Goal: Task Accomplishment & Management: Use online tool/utility

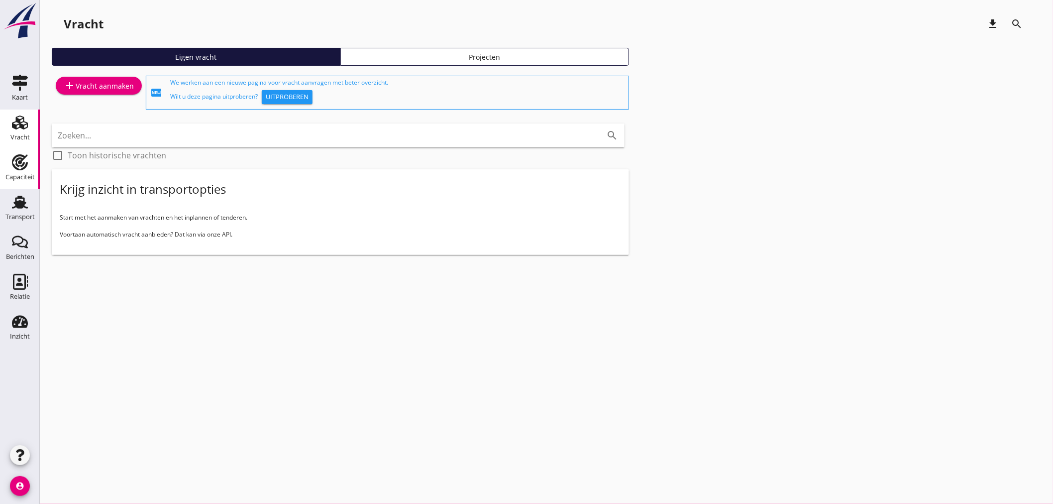
drag, startPoint x: 0, startPoint y: 0, endPoint x: 14, endPoint y: 170, distance: 170.3
click at [13, 170] on div "Capaciteit" at bounding box center [19, 177] width 29 height 14
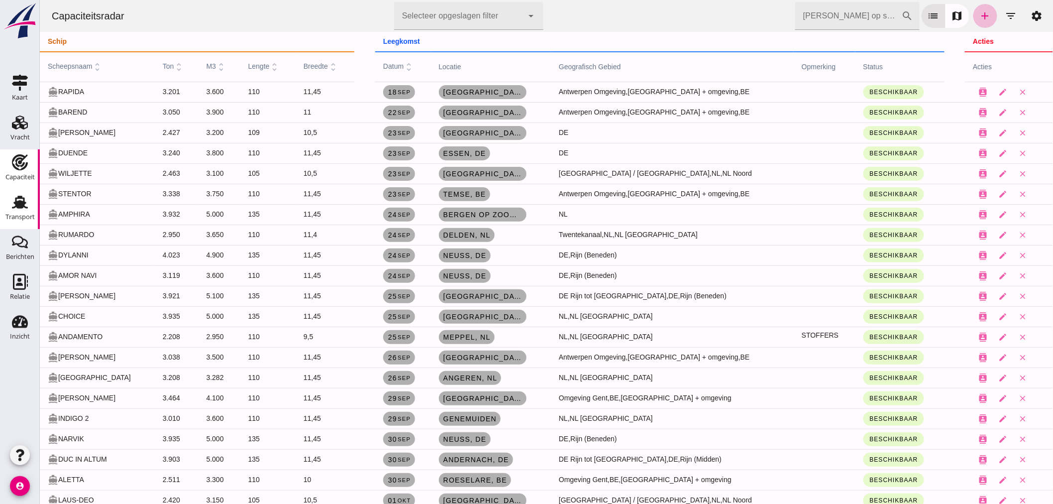
click at [26, 210] on div "Transport" at bounding box center [19, 217] width 29 height 14
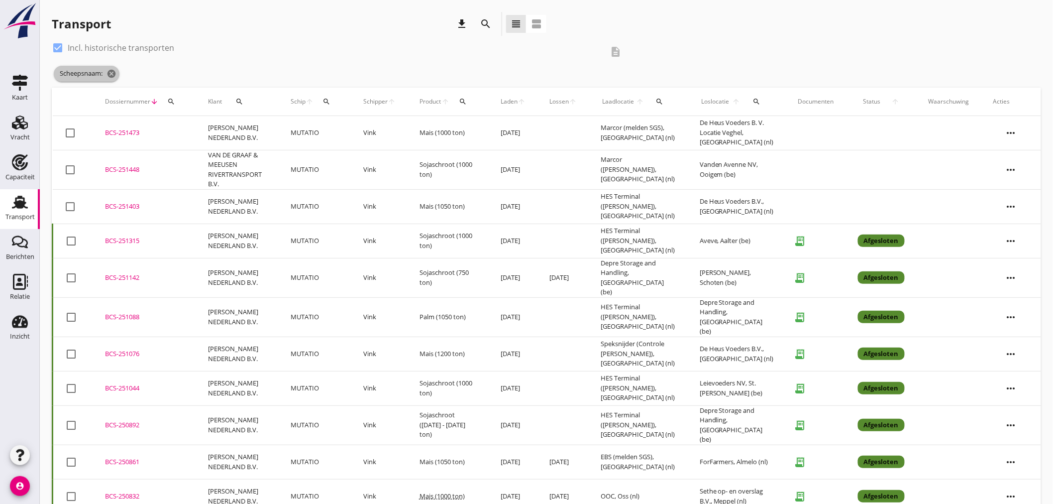
click at [107, 75] on span "Scheepsnaam: cancel" at bounding box center [87, 74] width 66 height 16
click at [114, 75] on icon "cancel" at bounding box center [112, 74] width 10 height 10
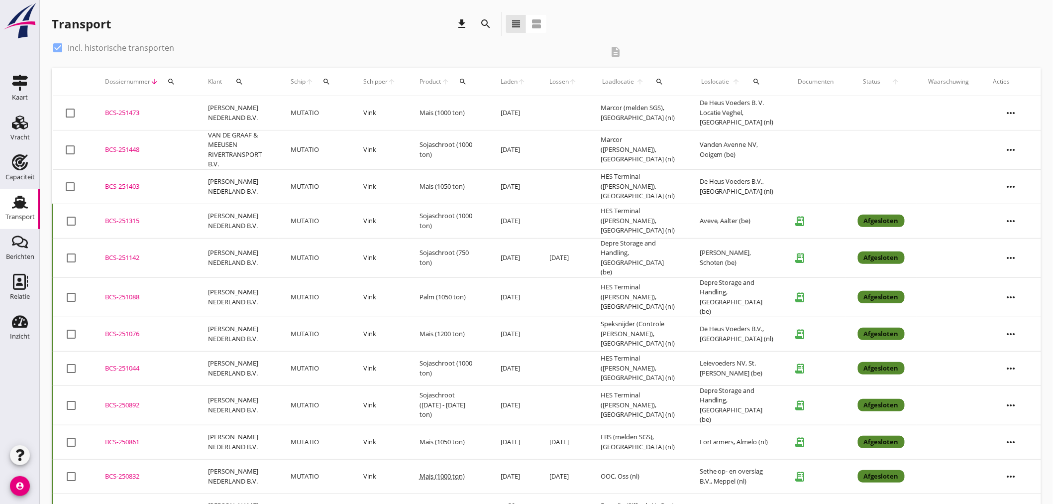
click at [89, 50] on label "Incl. historische transporten" at bounding box center [121, 48] width 107 height 10
checkbox input "false"
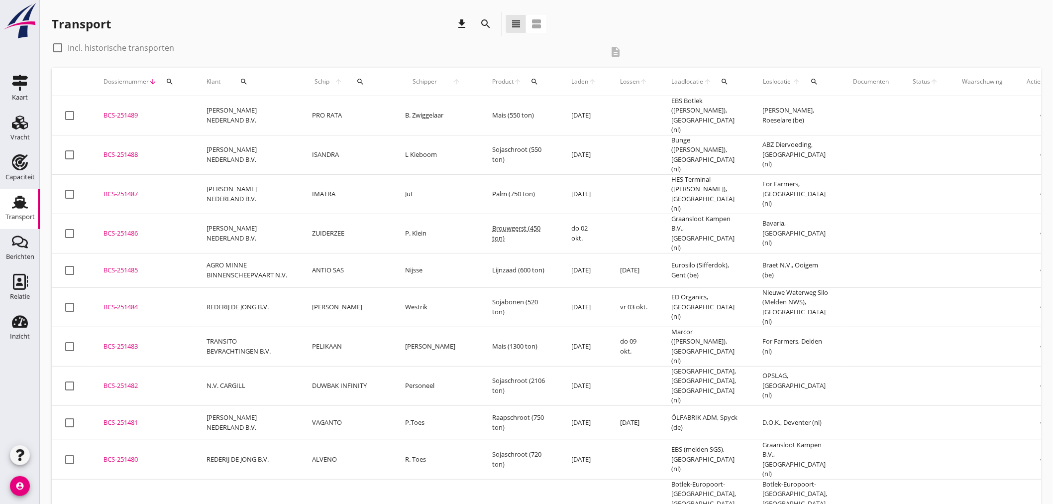
click at [359, 255] on td "ANTIO SAS" at bounding box center [346, 270] width 93 height 34
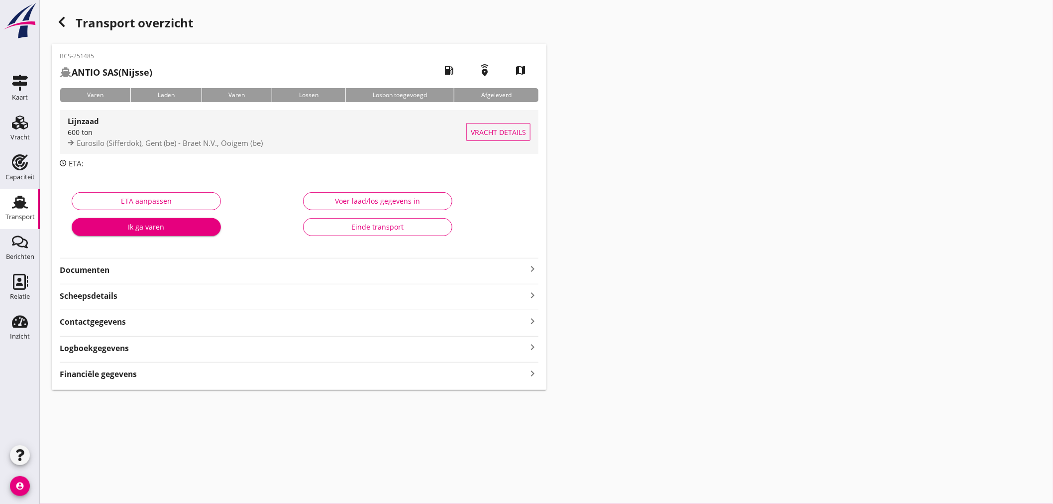
click at [132, 123] on div "Lijnzaad" at bounding box center [267, 121] width 399 height 12
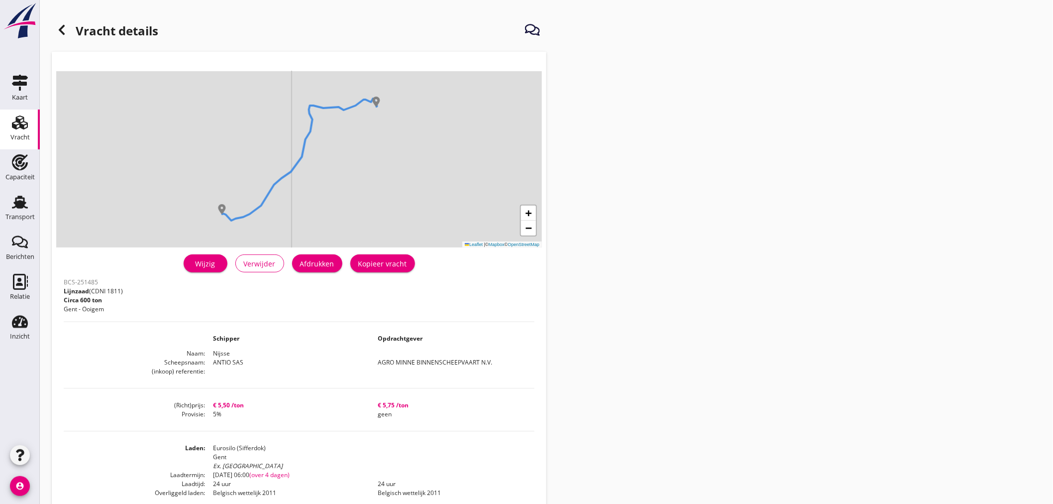
click at [215, 266] on div "Wijzig" at bounding box center [206, 263] width 28 height 10
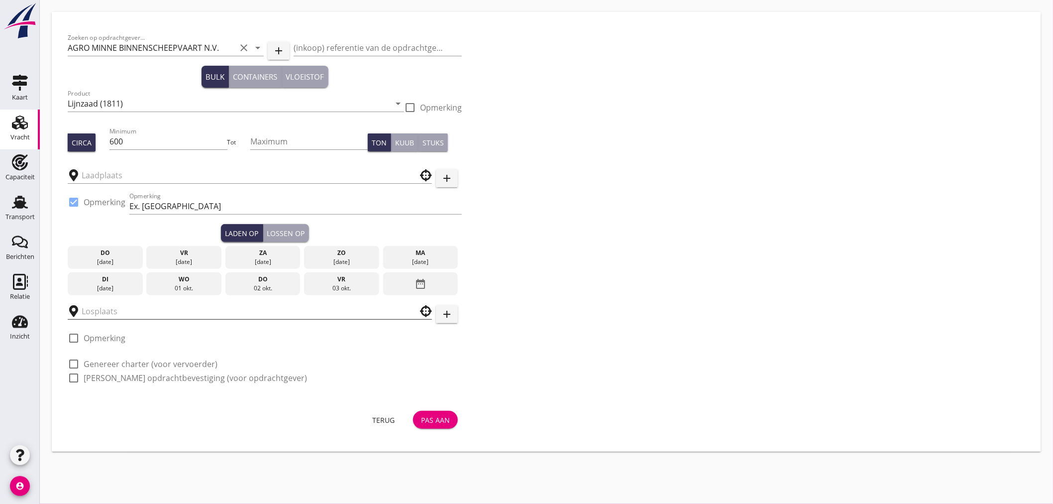
type input "Eurosilo (Sifferdok)"
type input "Braet N.V."
checkbox input "true"
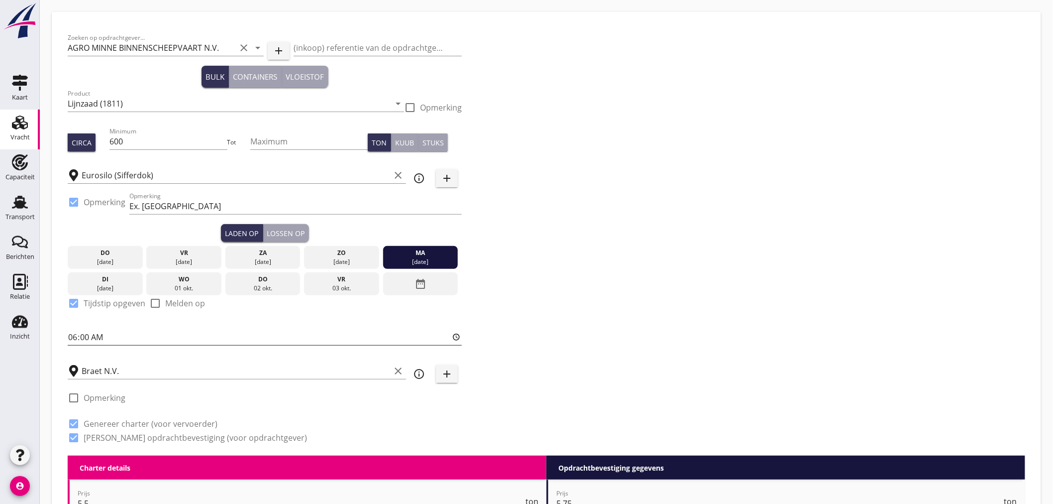
click at [107, 340] on input "06:00" at bounding box center [265, 337] width 394 height 16
type input "12:00"
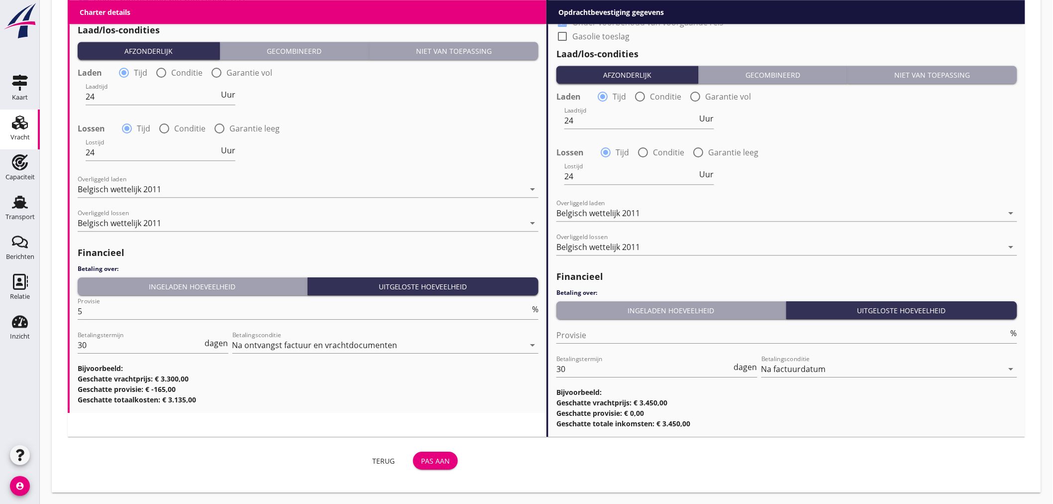
click at [444, 463] on div "Pas aan" at bounding box center [435, 460] width 29 height 10
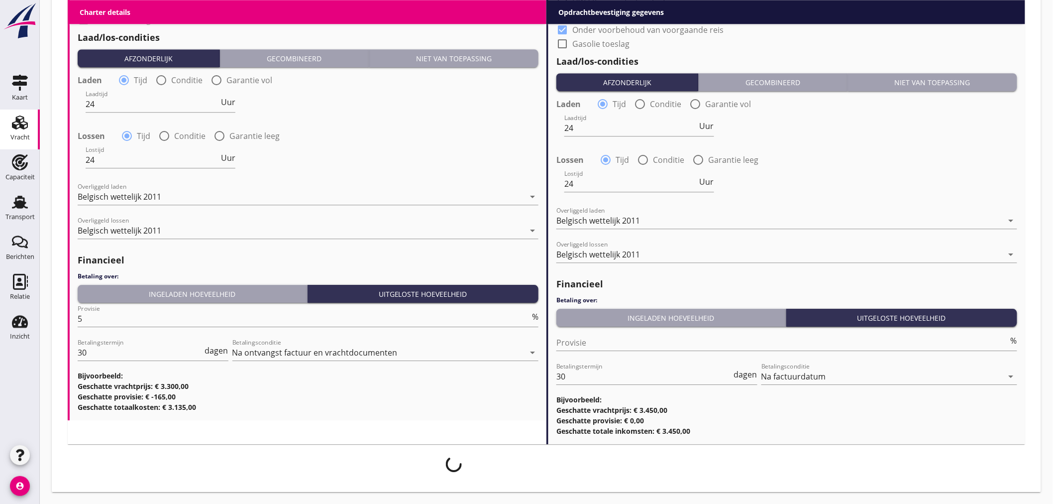
scroll to position [1117, 0]
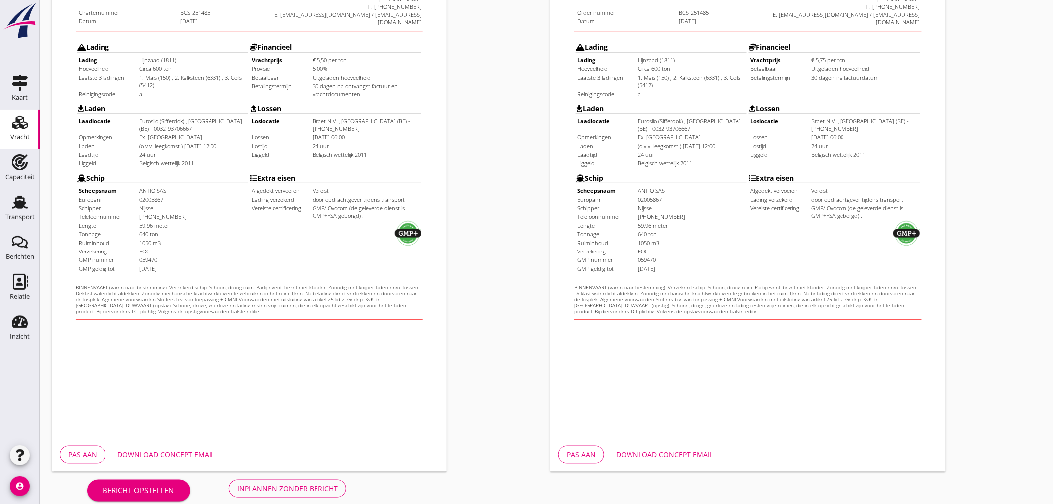
scroll to position [232, 0]
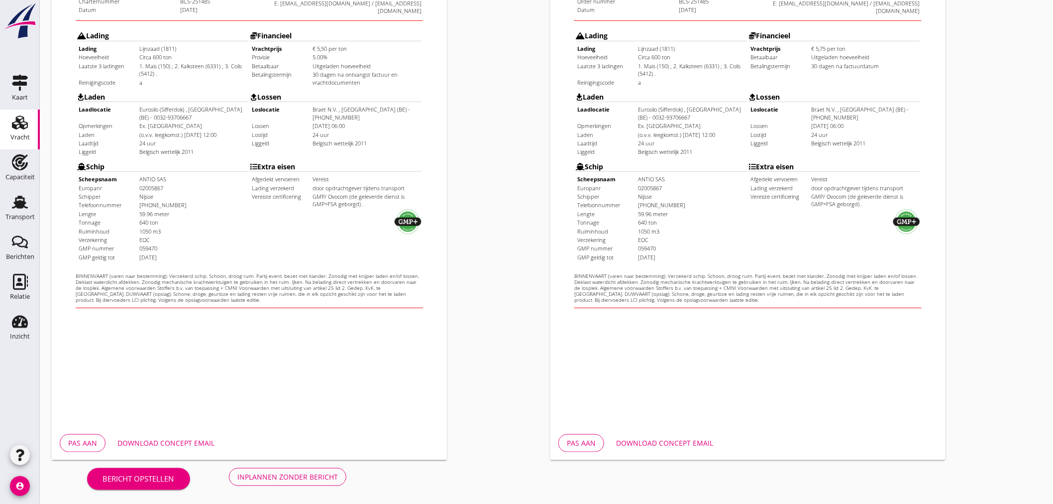
click at [207, 444] on div "Download concept email" at bounding box center [165, 443] width 97 height 10
click at [278, 474] on div "Inplannen zonder bericht" at bounding box center [287, 476] width 101 height 10
